Goal: Task Accomplishment & Management: Manage account settings

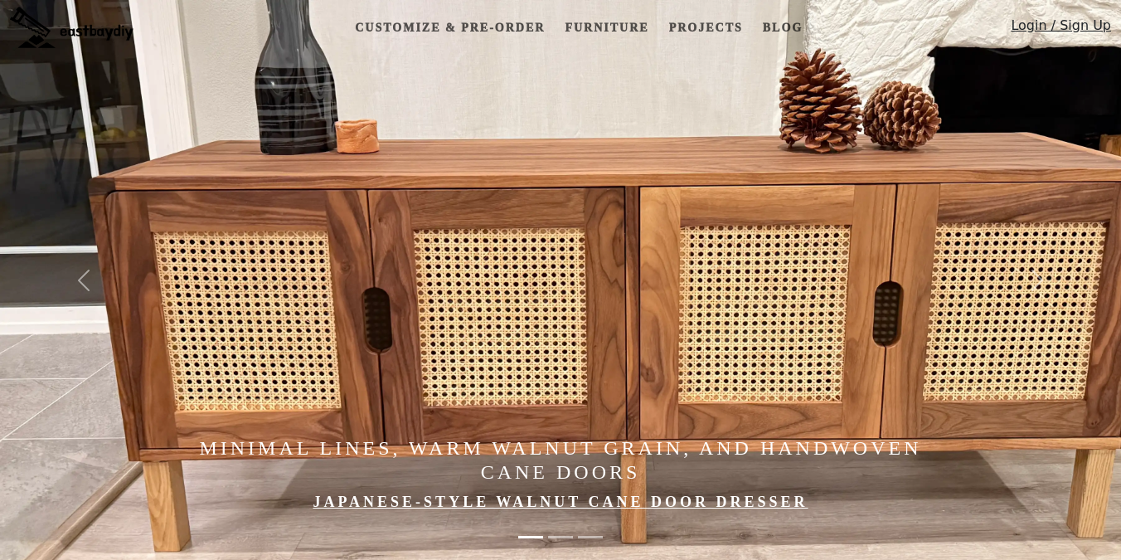
click at [1040, 27] on link "Login / Sign Up" at bounding box center [1061, 29] width 100 height 27
